Goal: Navigation & Orientation: Find specific page/section

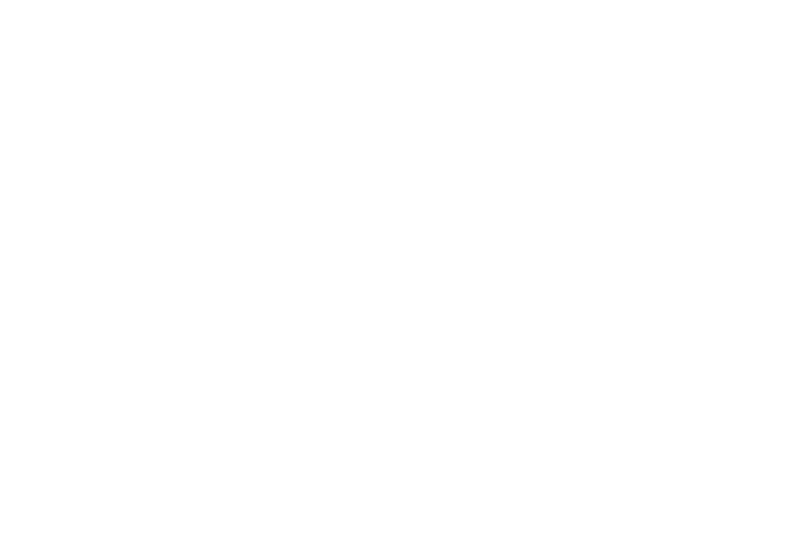
type input ""
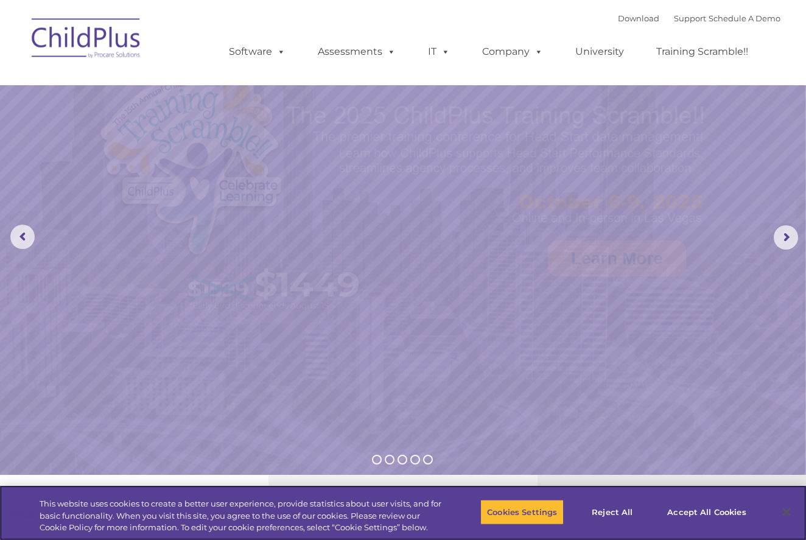
select select "MEDIUM"
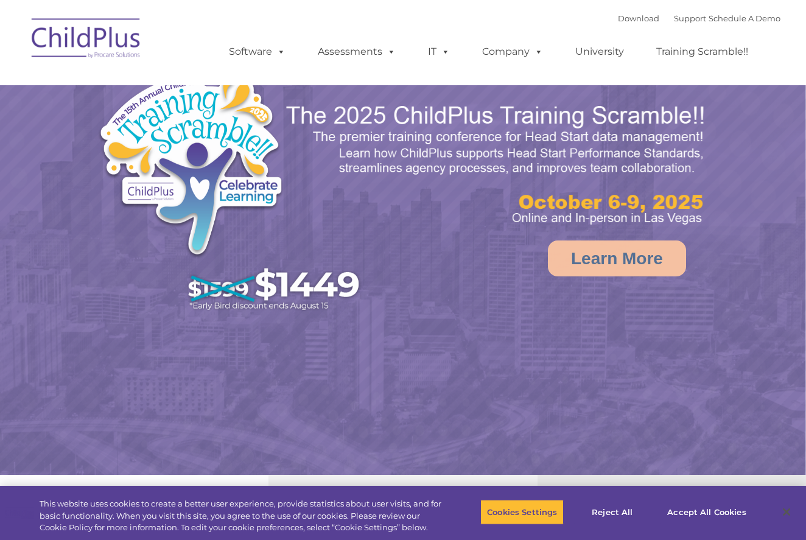
select select "MEDIUM"
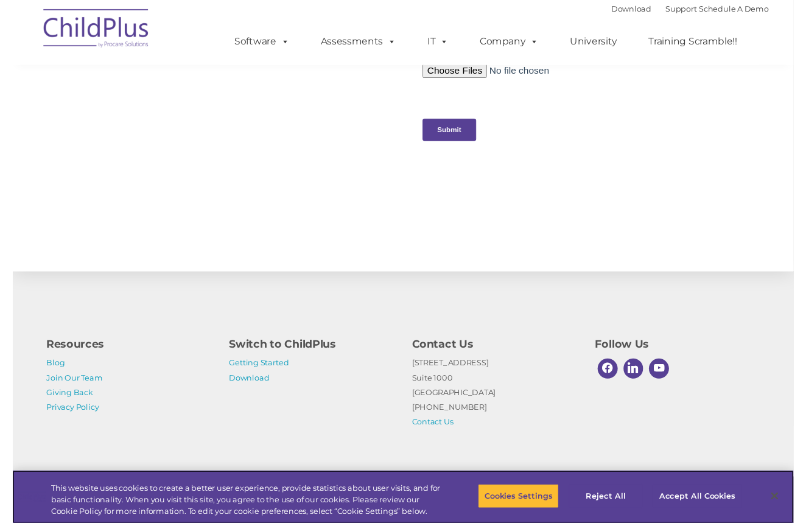
scroll to position [1268, 0]
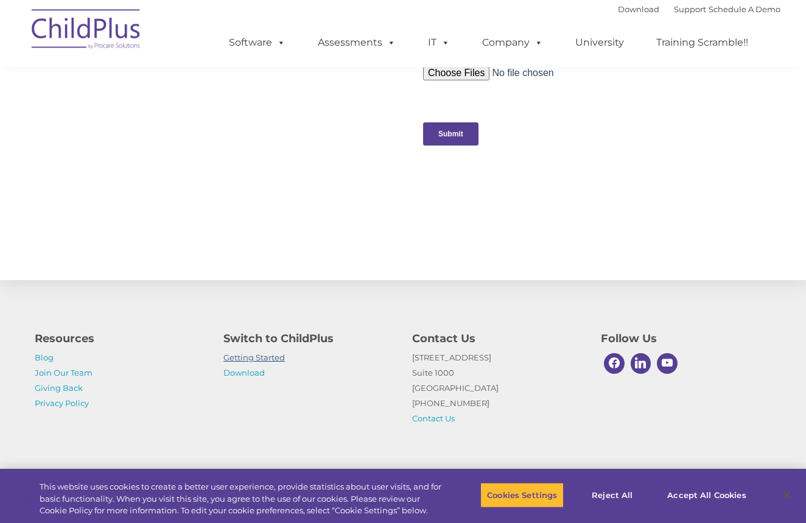
click at [256, 357] on link "Getting Started" at bounding box center [253, 357] width 61 height 10
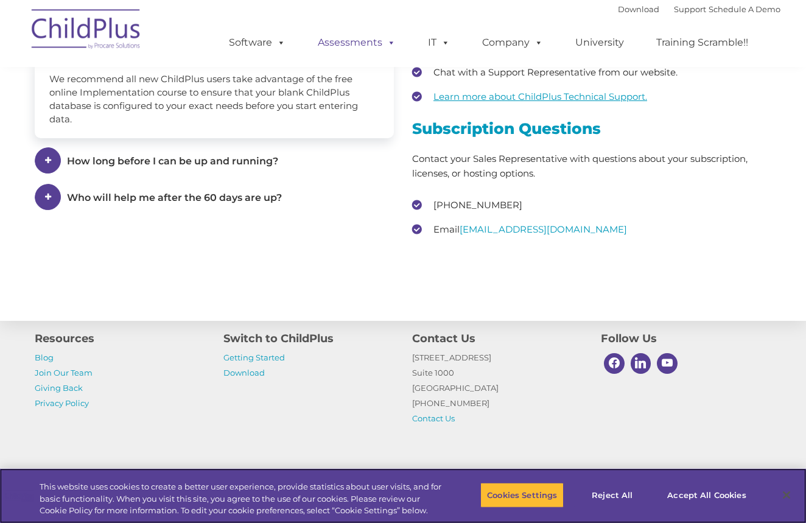
scroll to position [1757, 0]
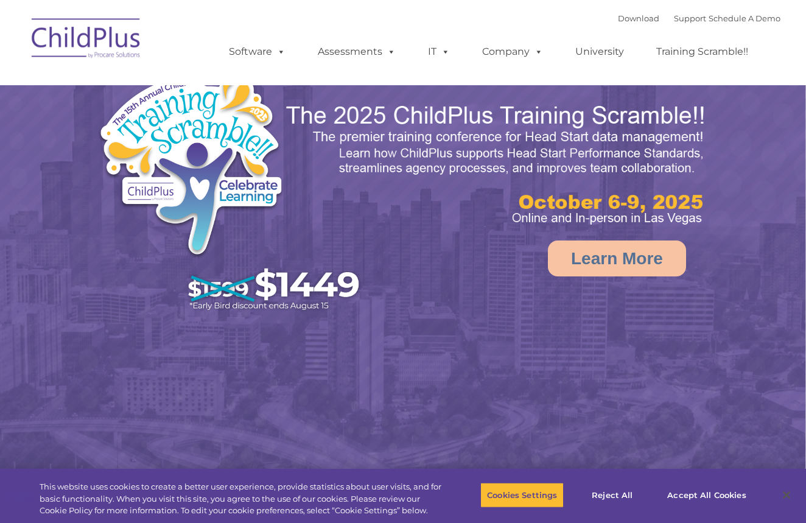
select select "MEDIUM"
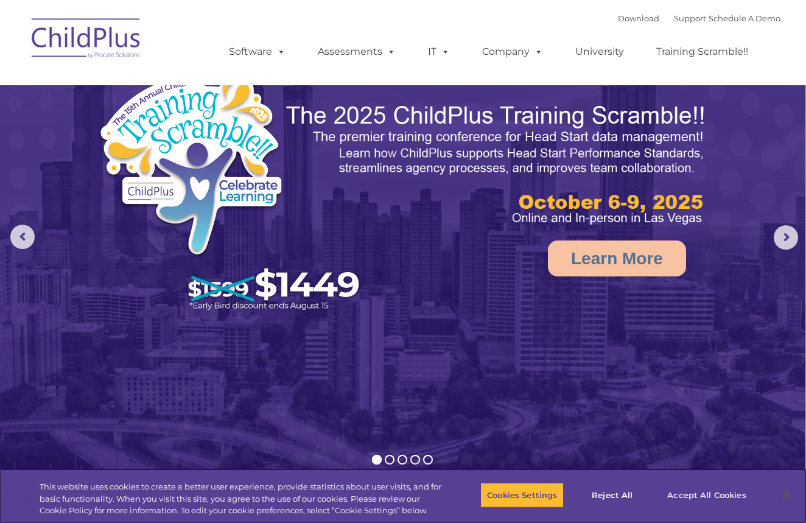
click at [724, 495] on button "Accept All Cookies" at bounding box center [706, 495] width 92 height 26
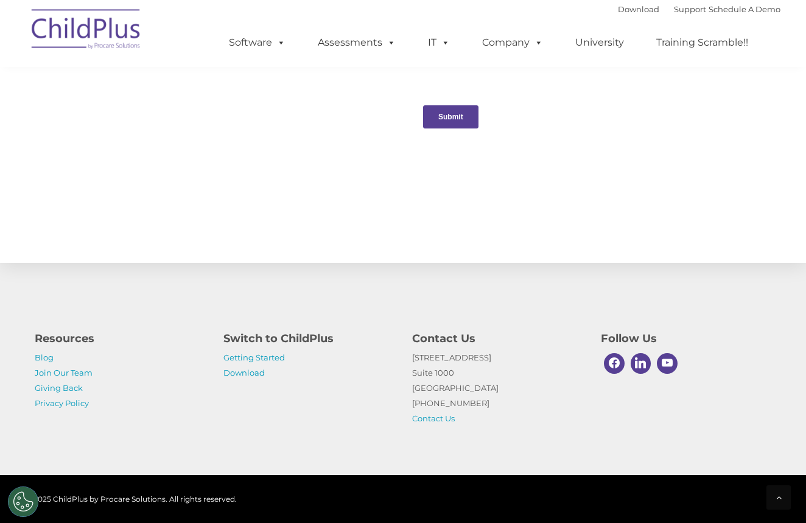
scroll to position [1285, 0]
